Goal: Task Accomplishment & Management: Complete application form

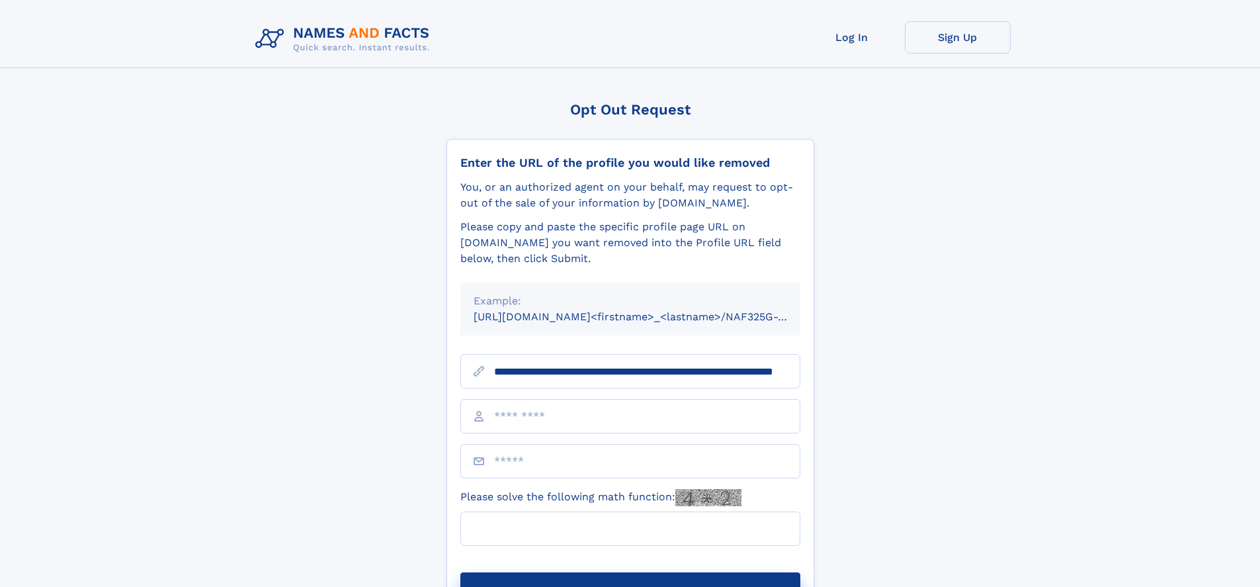
scroll to position [0, 107]
type input "**********"
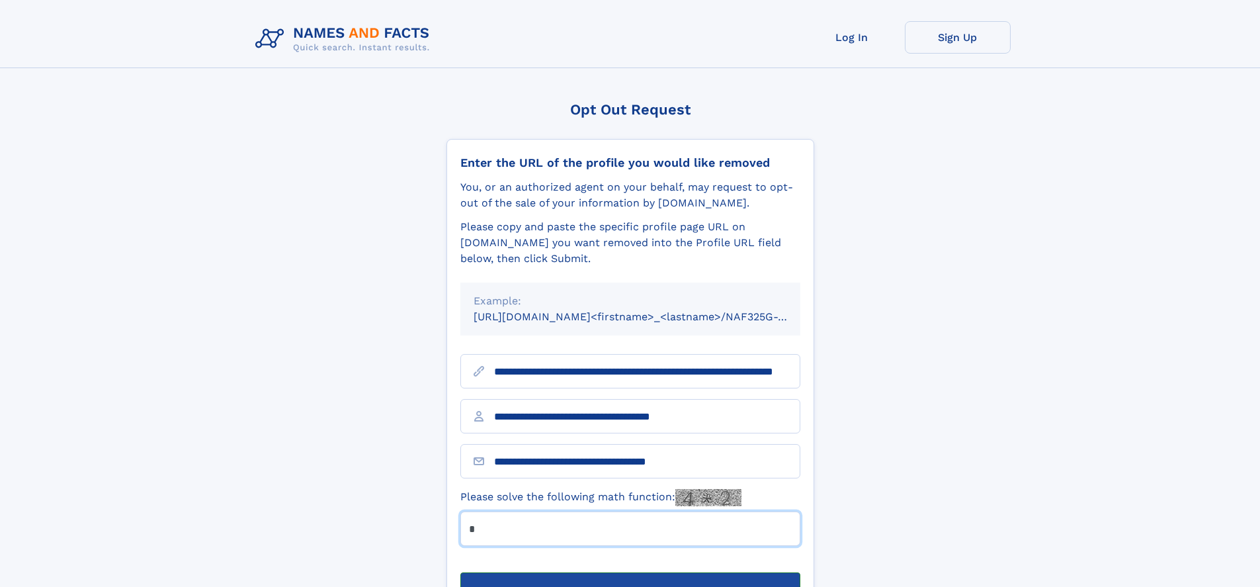
type input "*"
click at [630, 572] on button "Submit Opt Out Request" at bounding box center [630, 593] width 340 height 42
